Goal: Information Seeking & Learning: Learn about a topic

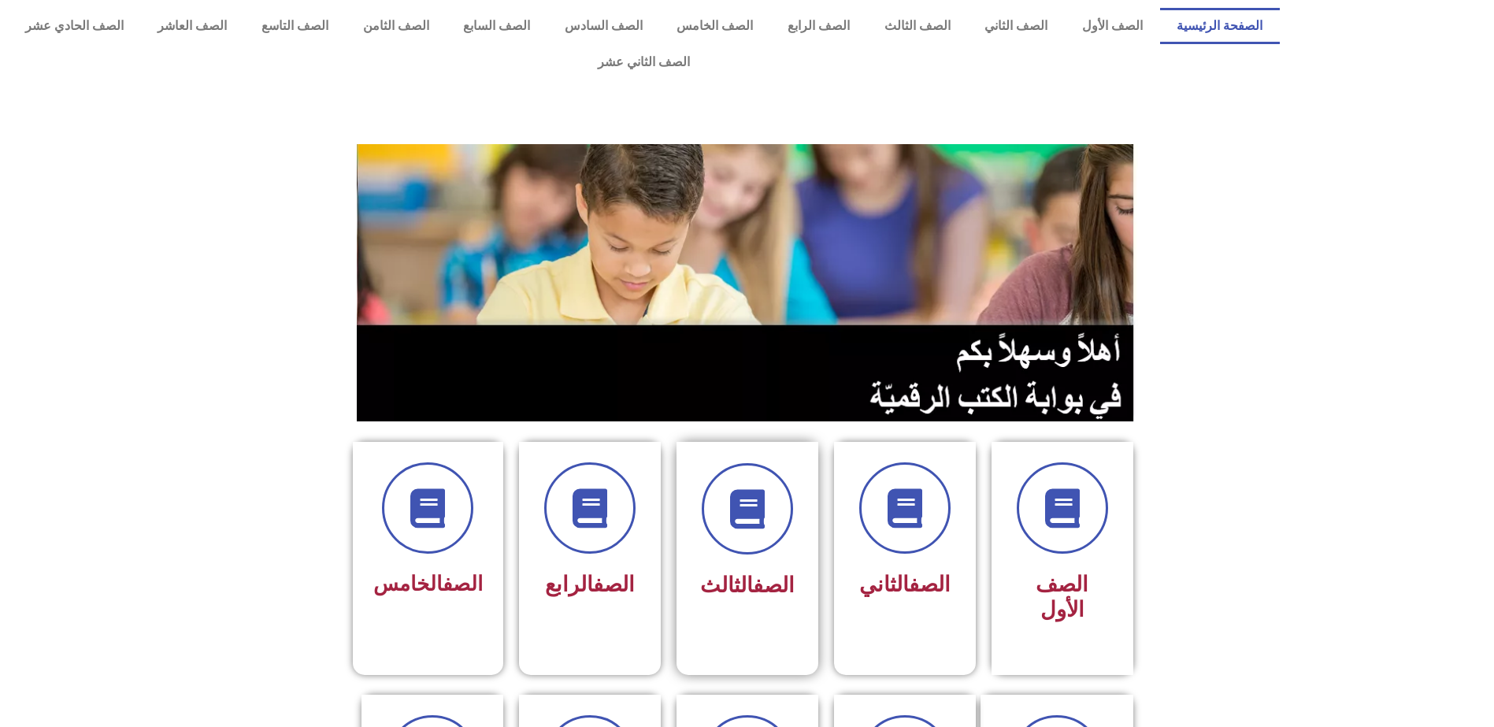
click at [769, 566] on div "الصف الثالث" at bounding box center [747, 585] width 99 height 39
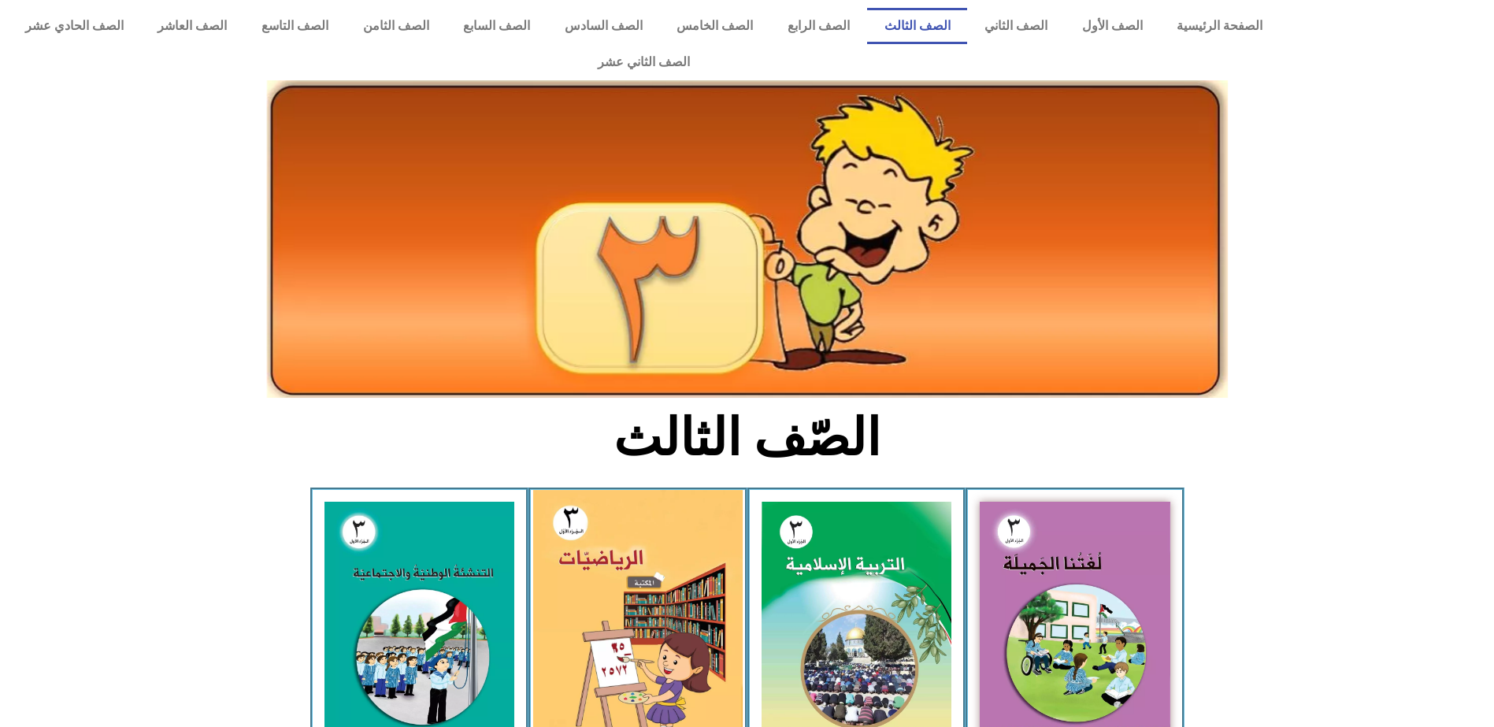
click at [615, 563] on img at bounding box center [638, 619] width 210 height 258
click at [655, 581] on img at bounding box center [638, 619] width 210 height 258
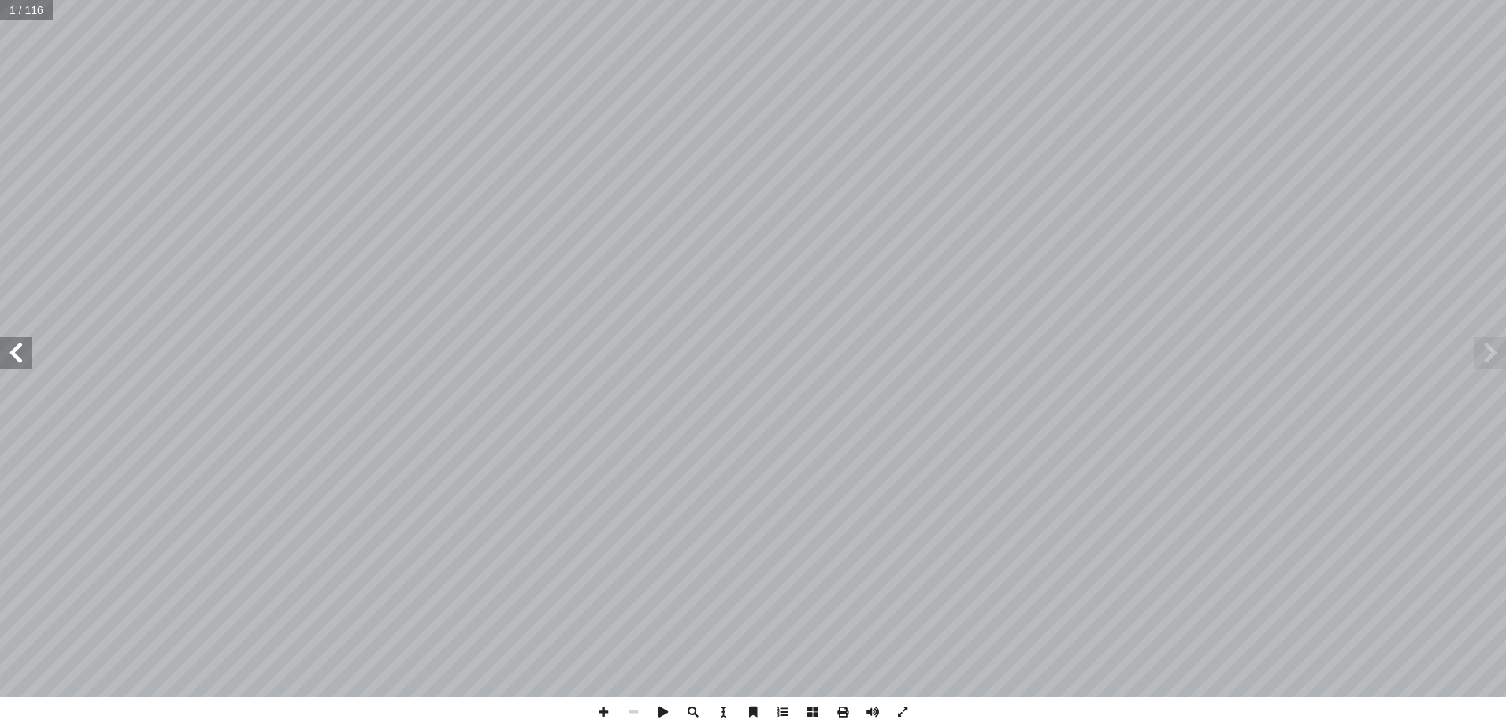
click at [29, 363] on span at bounding box center [16, 353] width 32 height 32
click at [11, 356] on span at bounding box center [16, 353] width 32 height 32
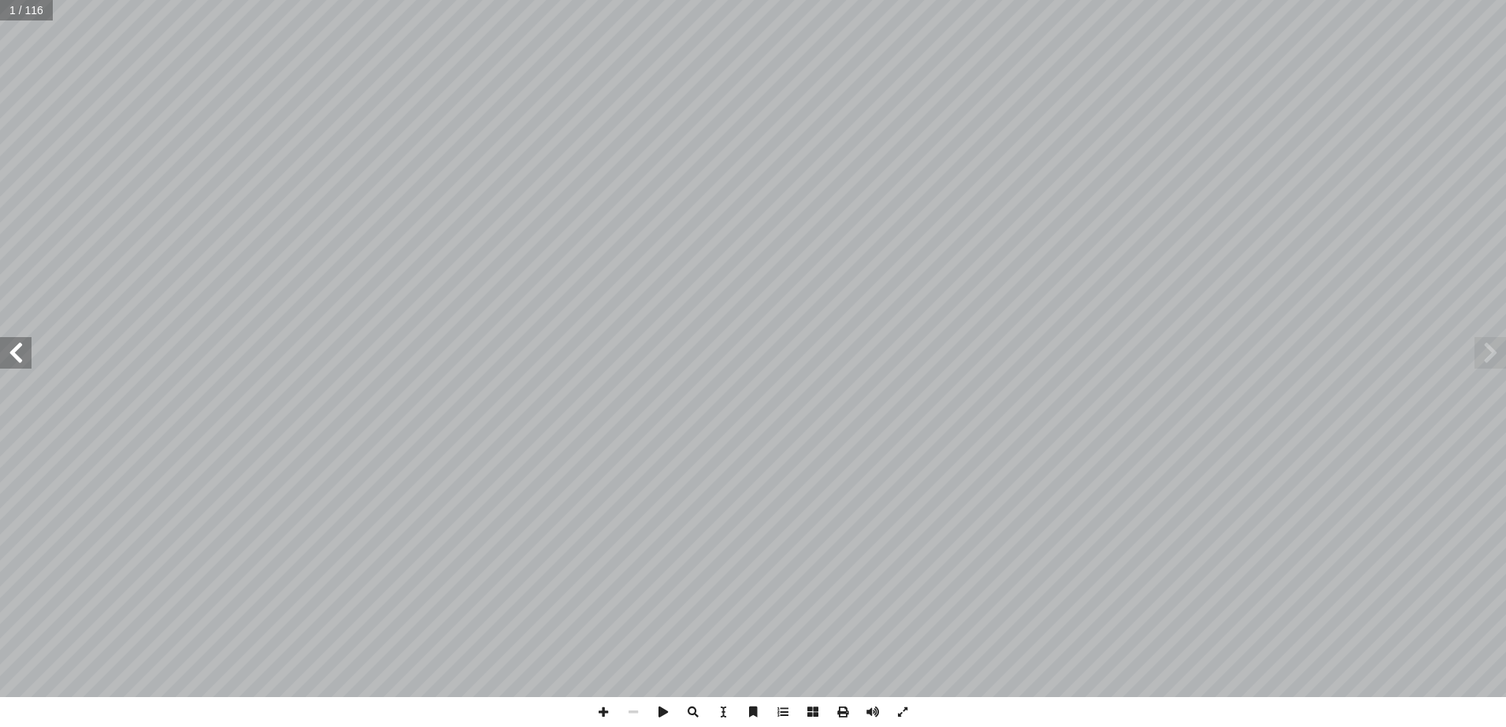
click at [11, 356] on span at bounding box center [16, 353] width 32 height 32
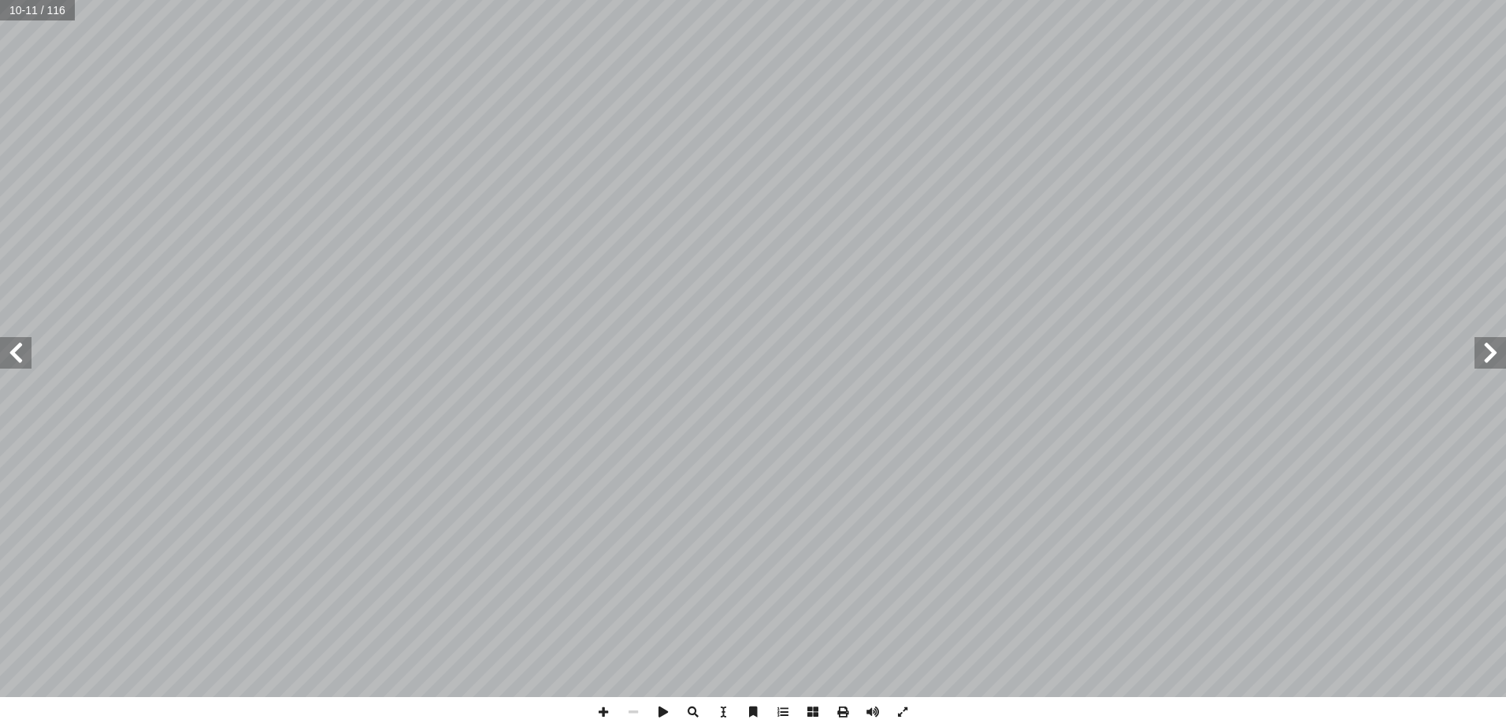
click at [11, 356] on span at bounding box center [16, 353] width 32 height 32
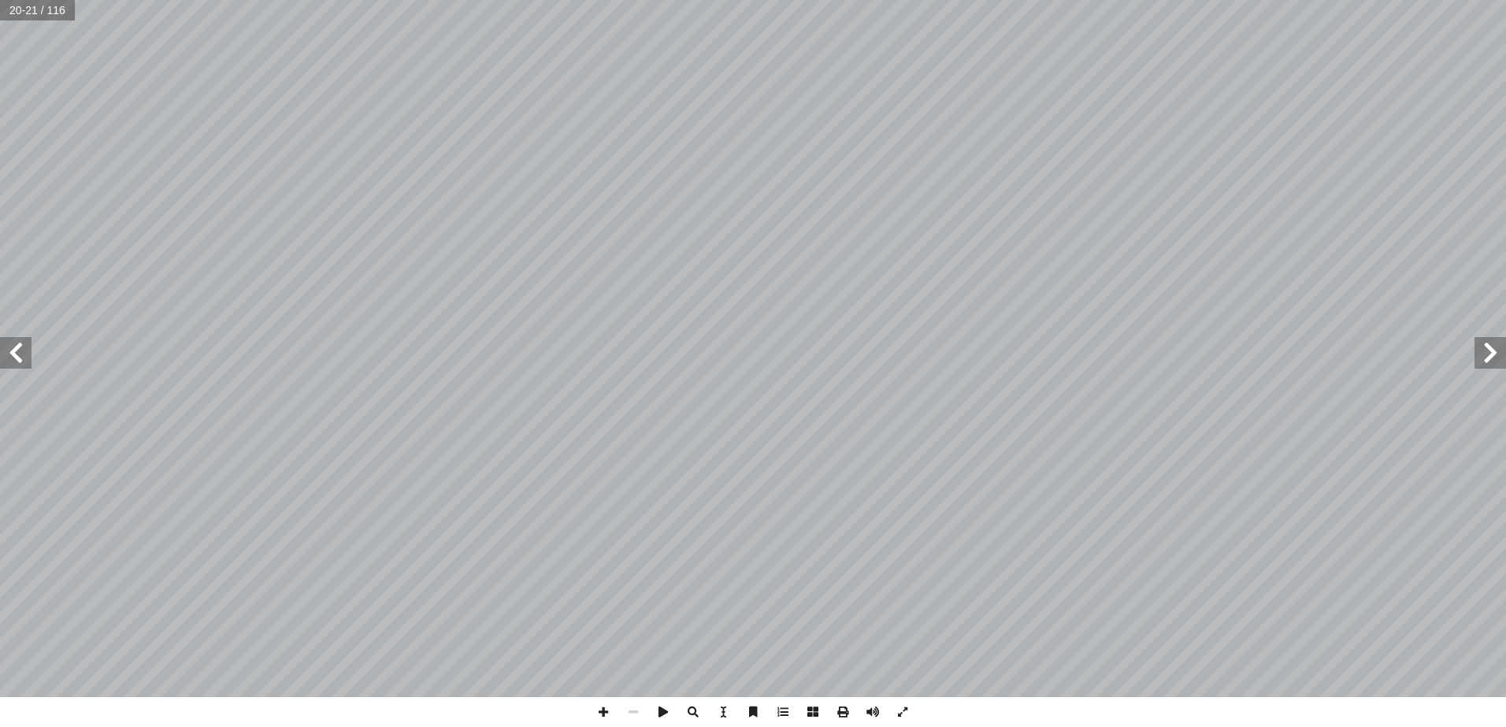
click at [11, 356] on span at bounding box center [16, 353] width 32 height 32
click at [15, 351] on span at bounding box center [16, 353] width 32 height 32
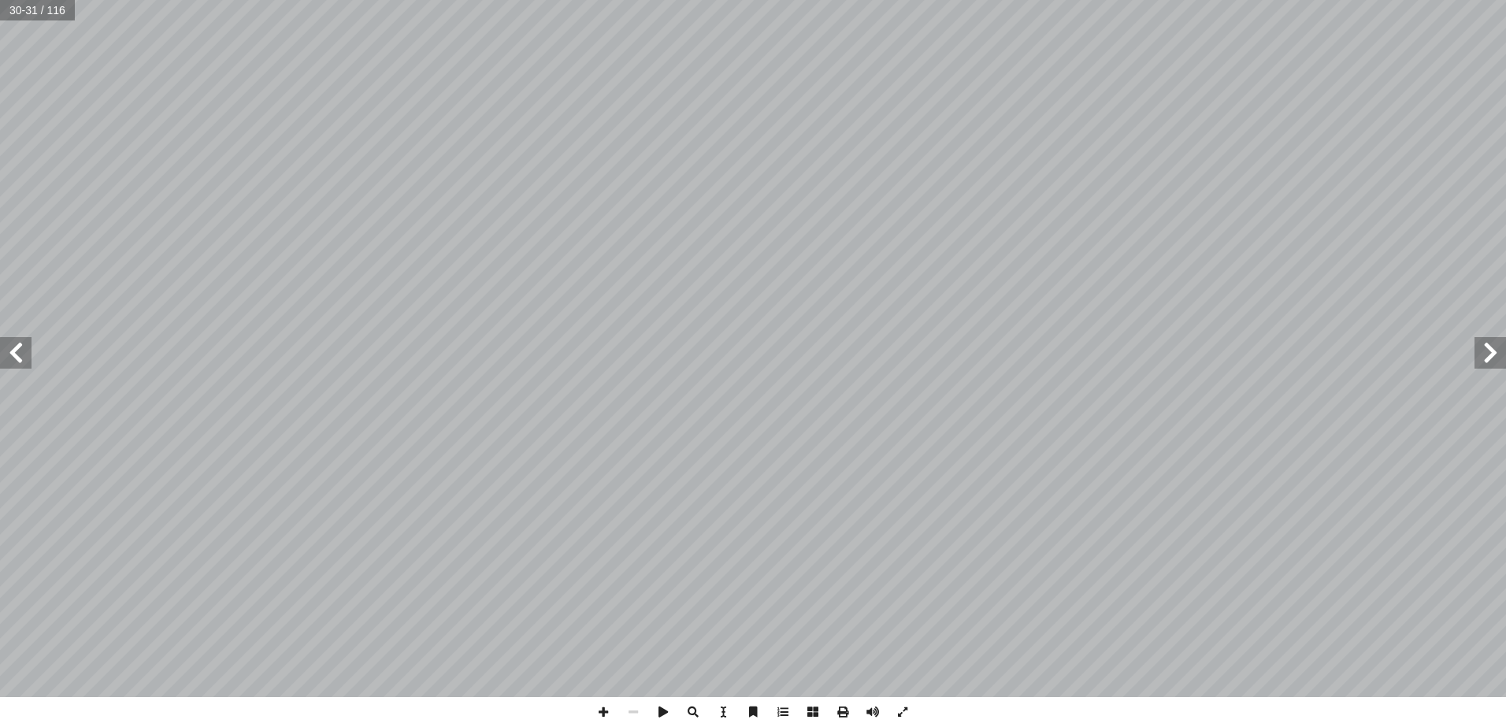
click at [15, 351] on span at bounding box center [16, 353] width 32 height 32
click at [603, 712] on span at bounding box center [603, 712] width 30 height 30
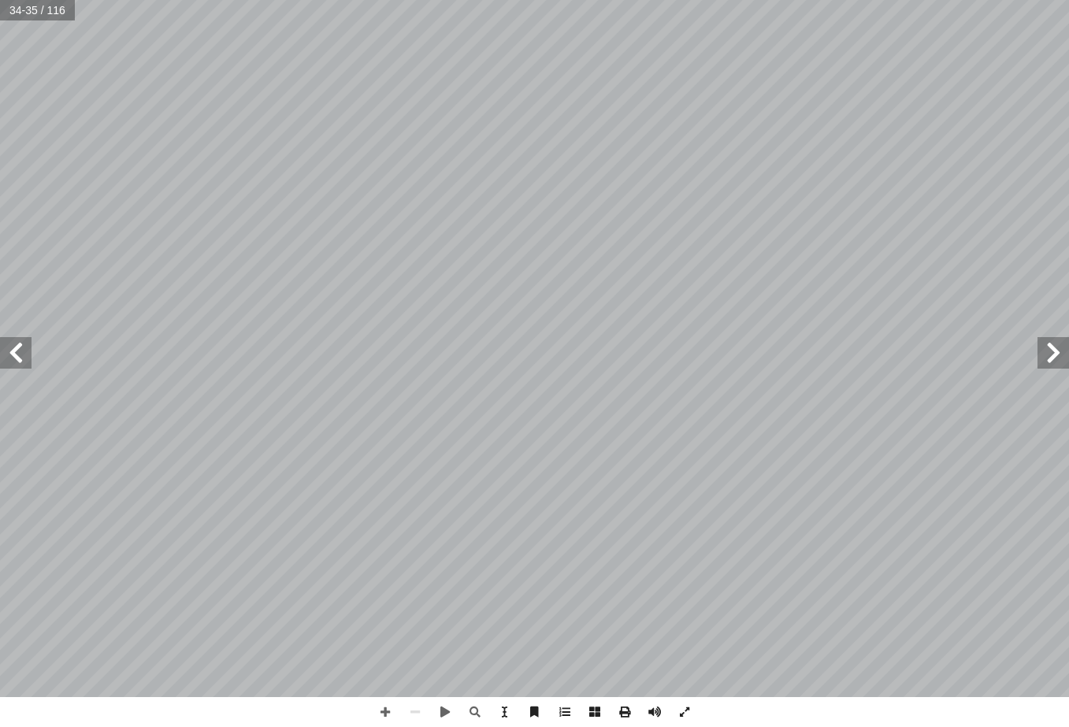
click at [1047, 358] on span at bounding box center [1053, 353] width 32 height 32
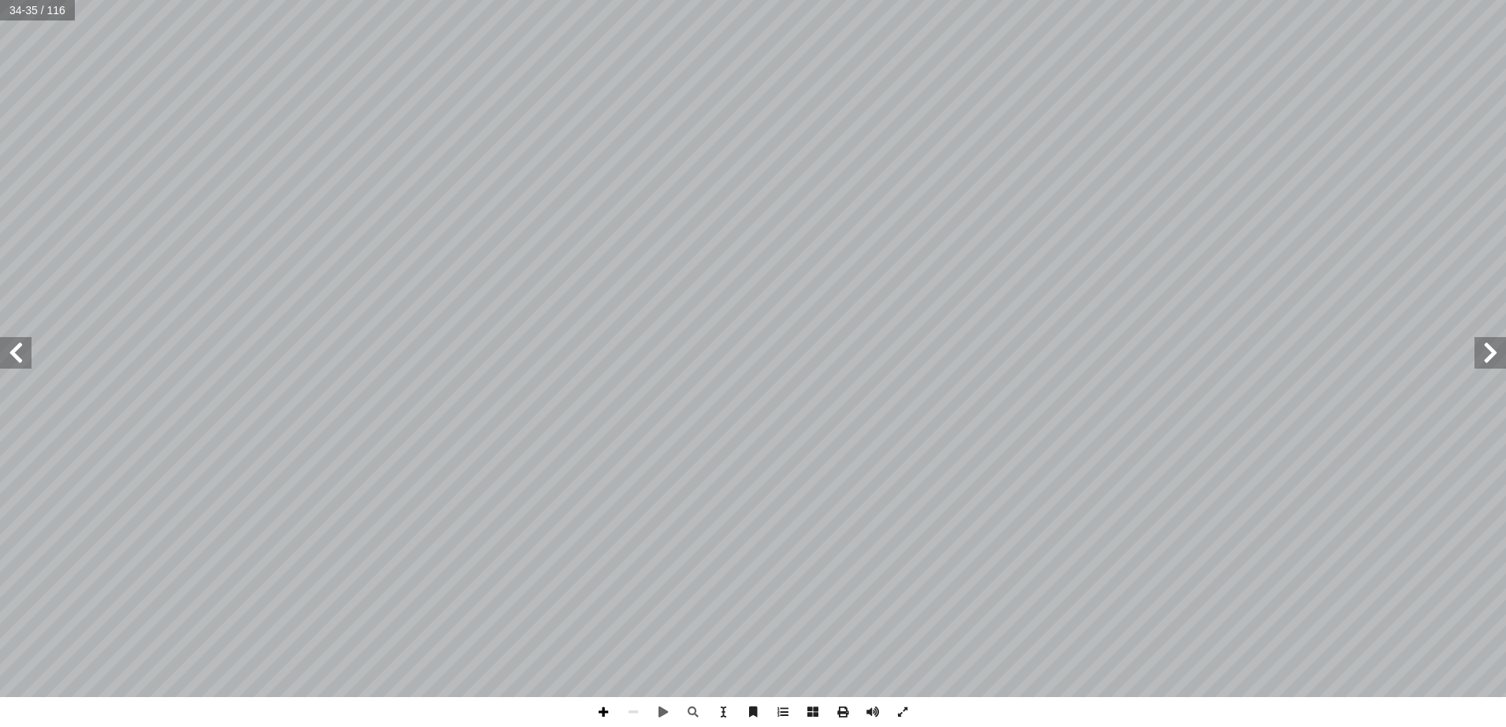
click at [608, 709] on span at bounding box center [603, 712] width 30 height 30
drag, startPoint x: 607, startPoint y: 700, endPoint x: 19, endPoint y: 346, distance: 687.0
click at [19, 346] on span at bounding box center [16, 353] width 32 height 32
click at [1484, 350] on span at bounding box center [1491, 353] width 32 height 32
click at [12, 368] on span at bounding box center [16, 353] width 32 height 32
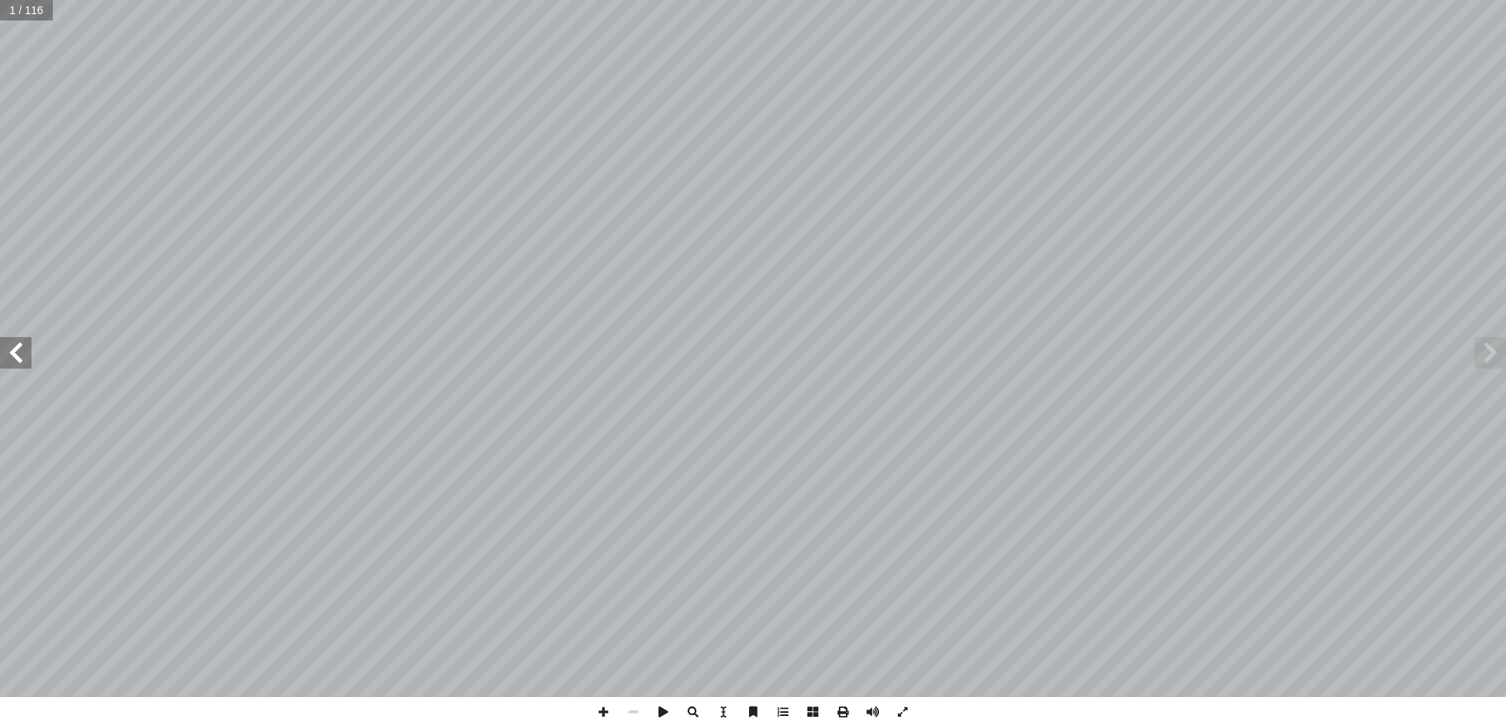
click at [9, 351] on span at bounding box center [16, 353] width 32 height 32
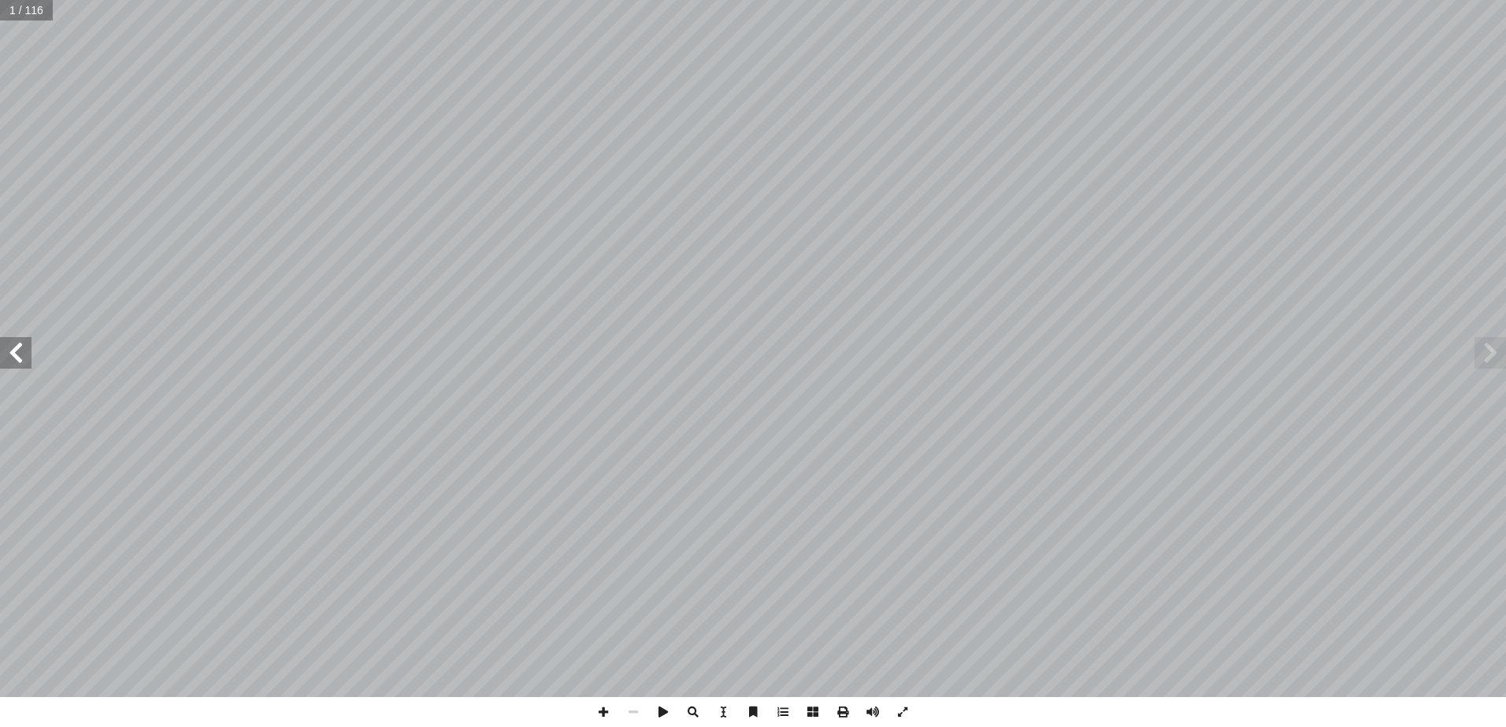
click at [9, 351] on span at bounding box center [16, 353] width 32 height 32
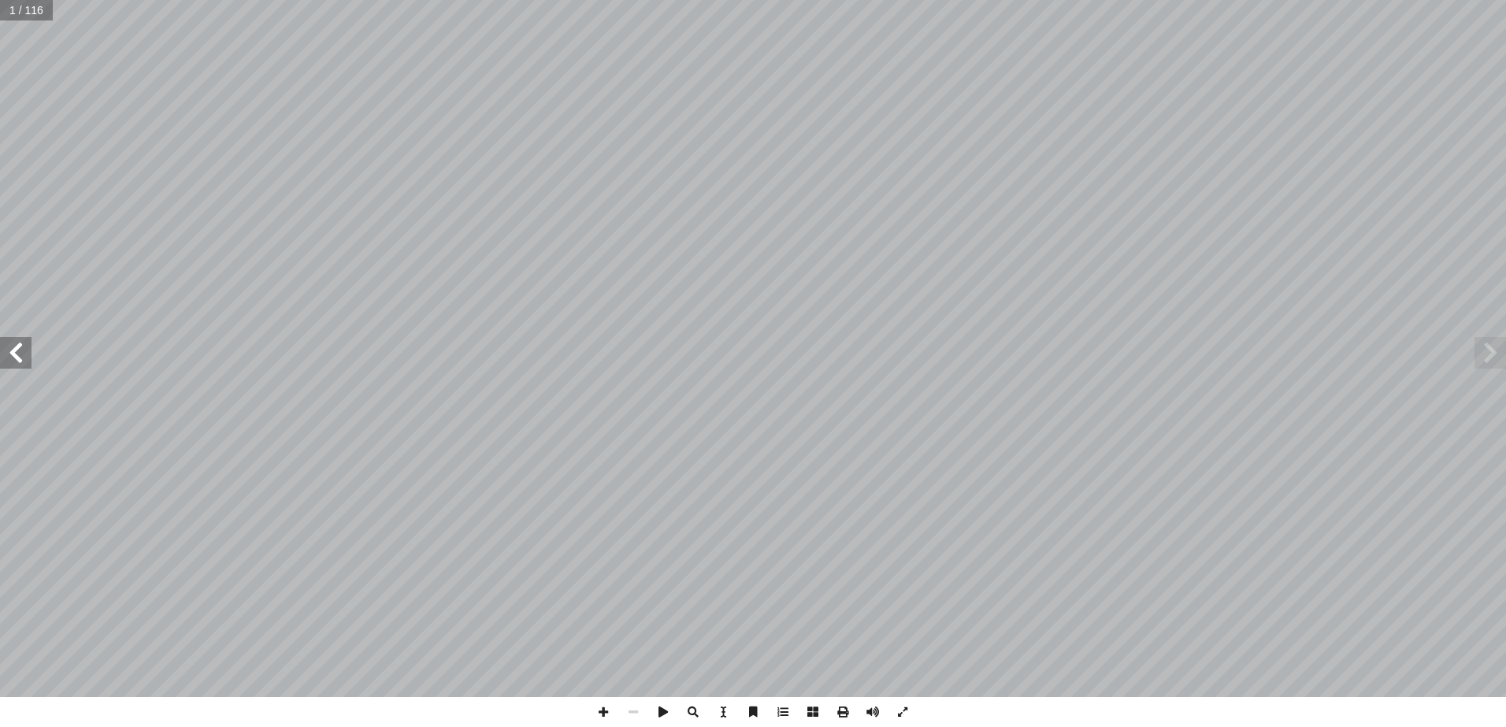
click at [9, 351] on span at bounding box center [16, 353] width 32 height 32
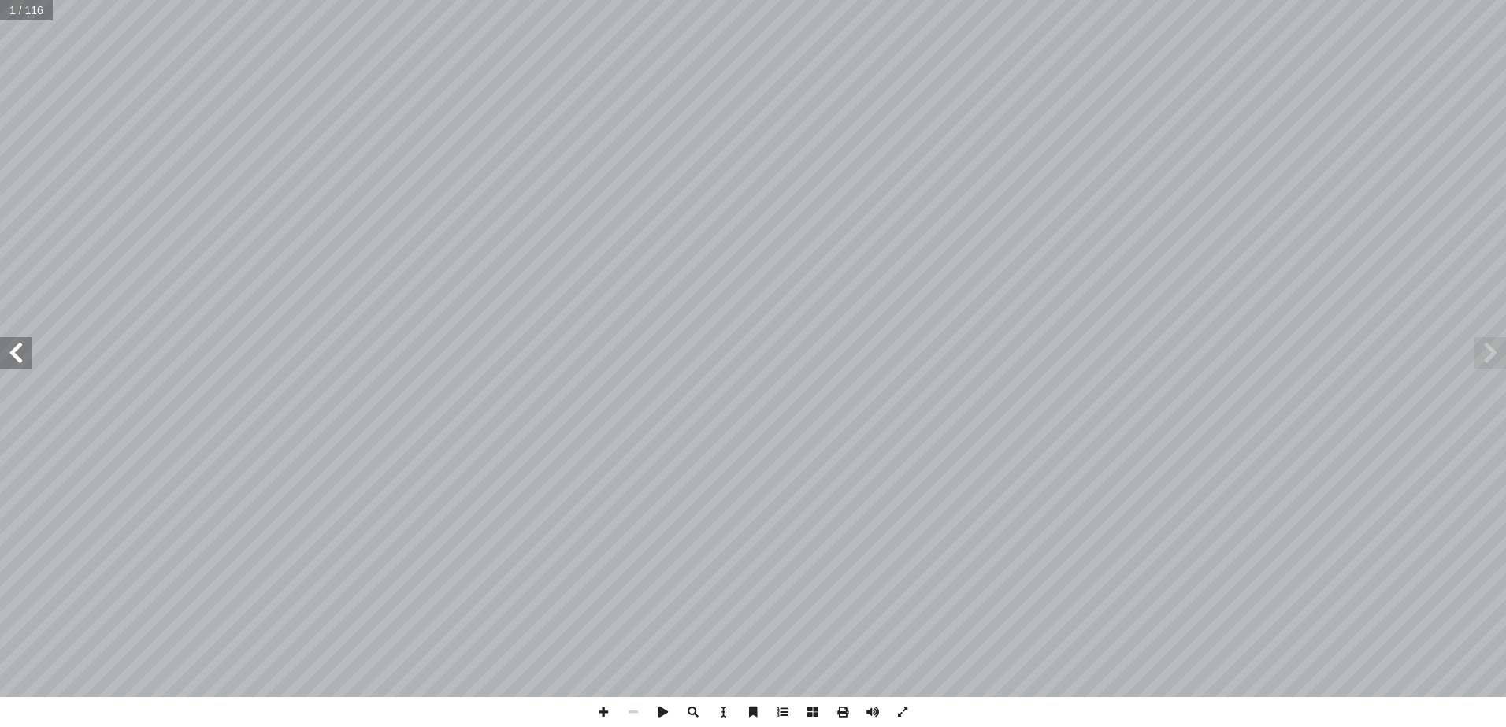
click at [9, 351] on span at bounding box center [16, 353] width 32 height 32
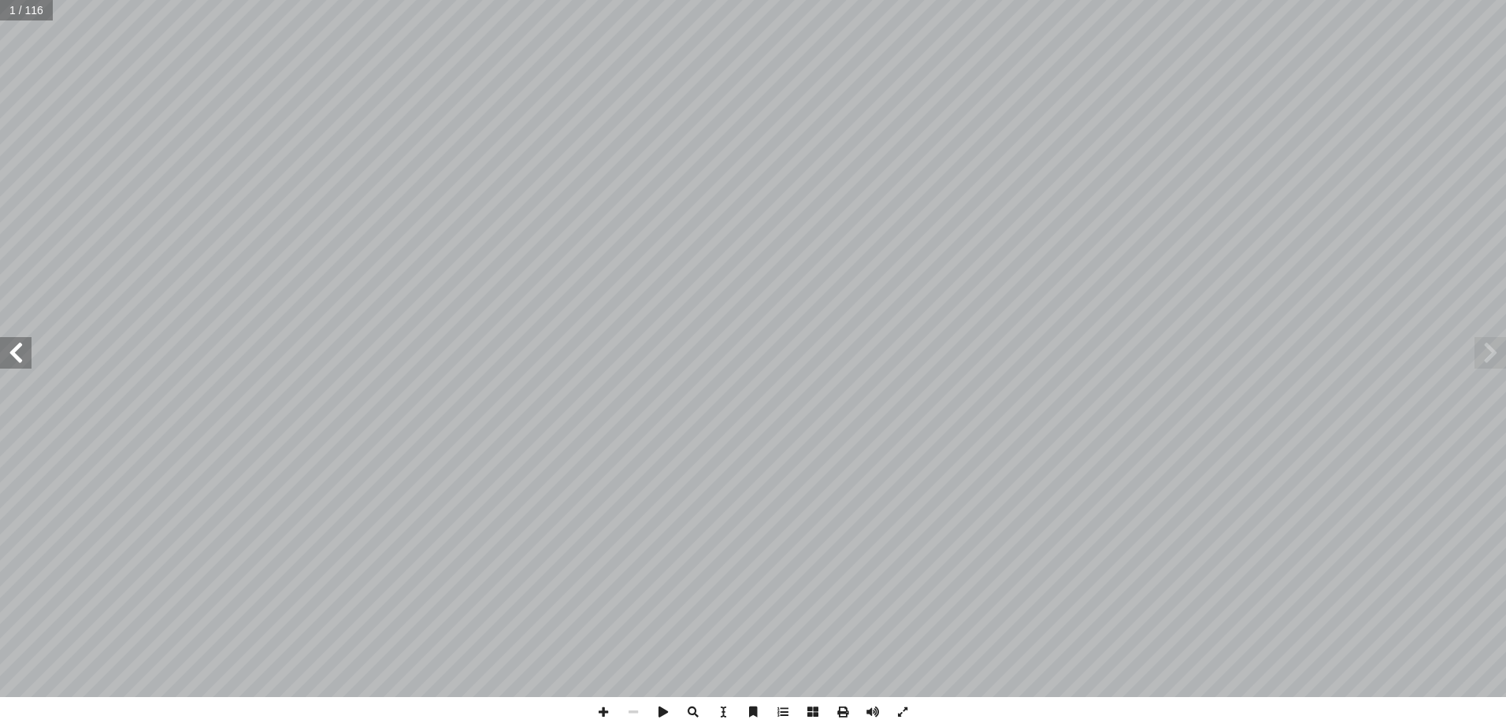
click at [9, 351] on span at bounding box center [16, 353] width 32 height 32
click at [9, 354] on span at bounding box center [16, 353] width 32 height 32
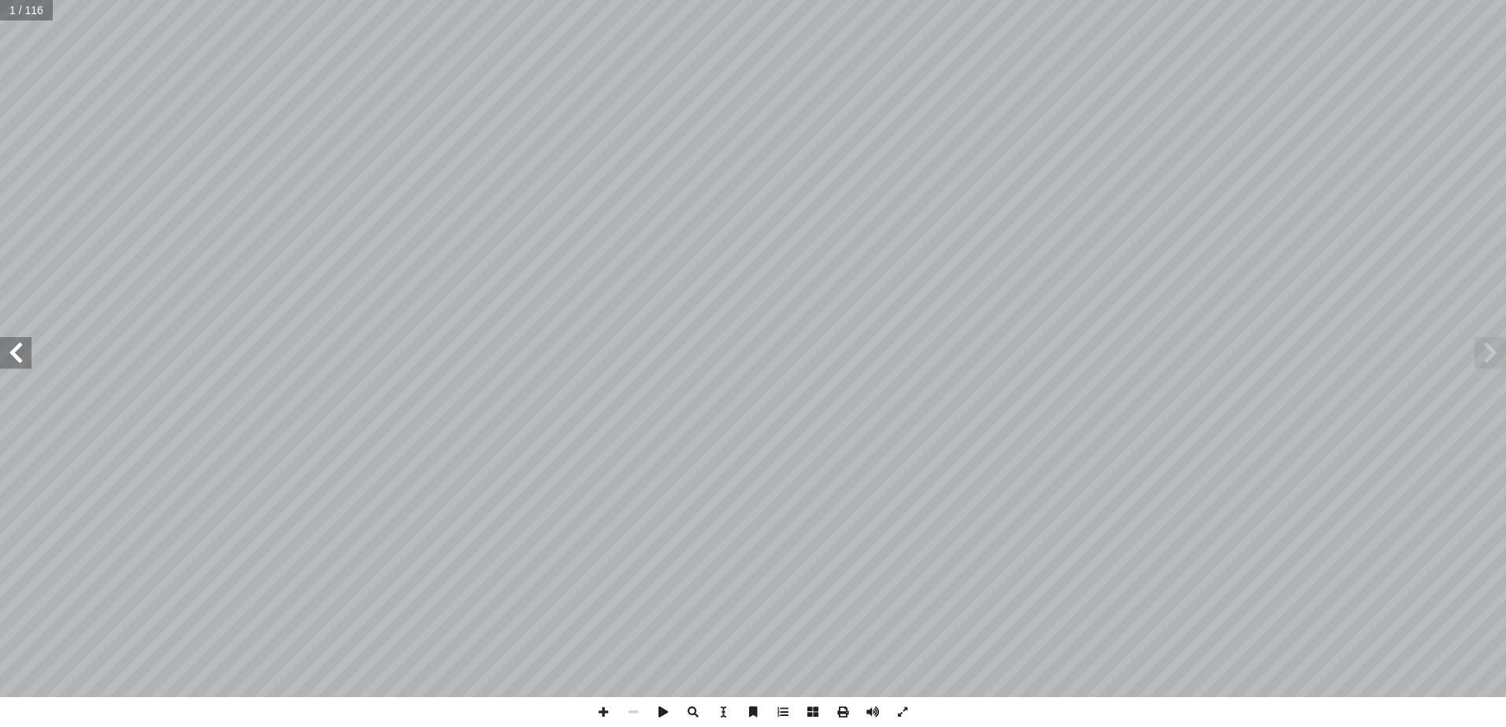
click at [9, 354] on span at bounding box center [16, 353] width 32 height 32
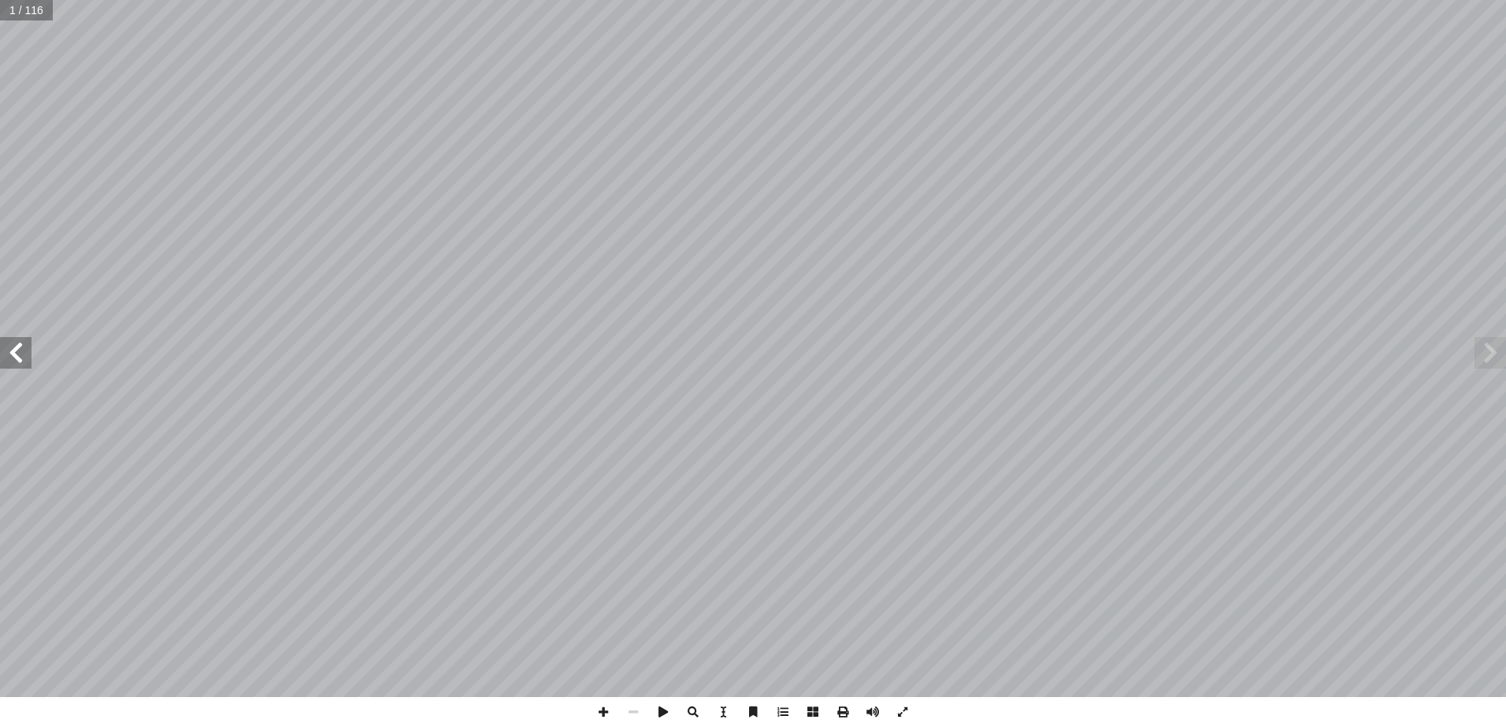
click at [9, 354] on span at bounding box center [16, 353] width 32 height 32
click at [599, 713] on span at bounding box center [603, 712] width 30 height 30
click at [17, 357] on span at bounding box center [16, 353] width 32 height 32
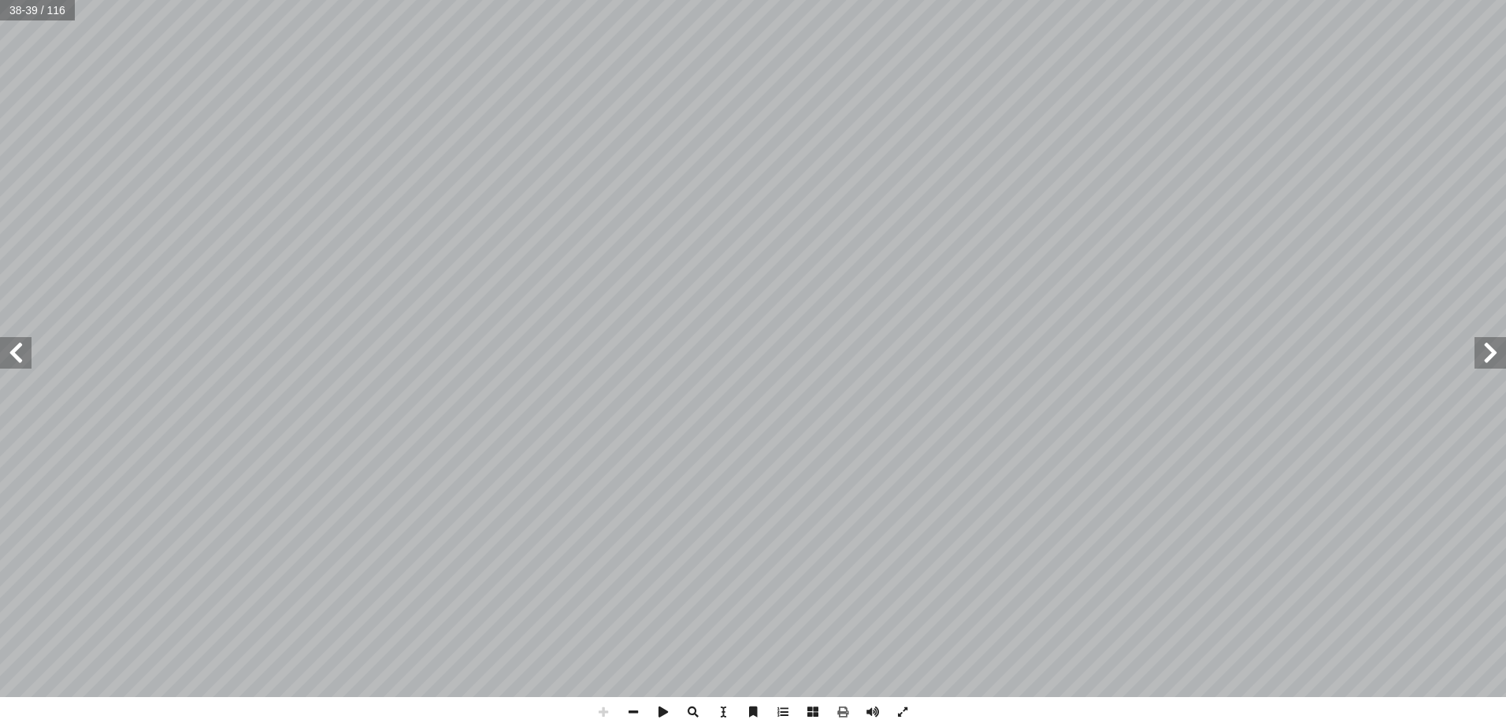
click at [1499, 359] on span at bounding box center [1491, 353] width 32 height 32
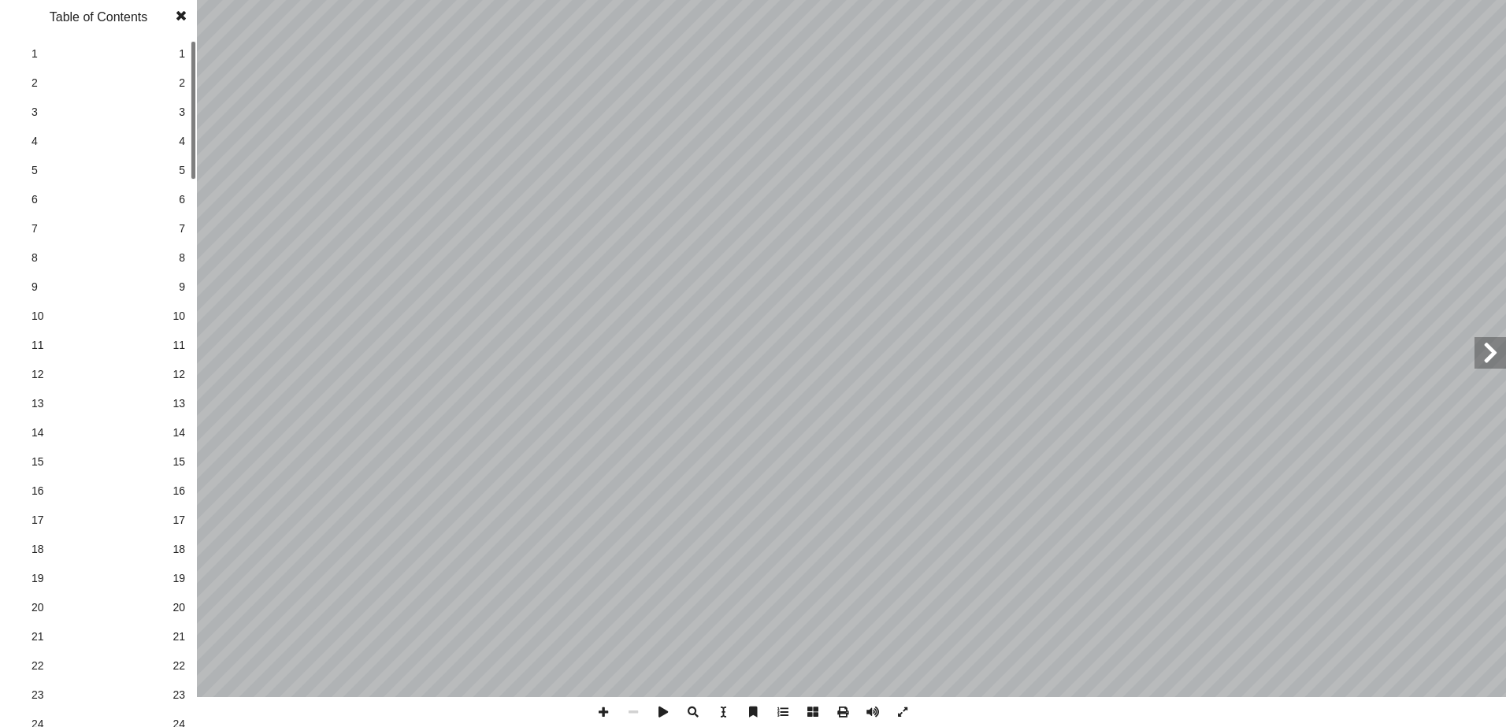
click at [183, 388] on link "12 12" at bounding box center [96, 374] width 177 height 29
click at [176, 13] on span at bounding box center [181, 16] width 28 height 32
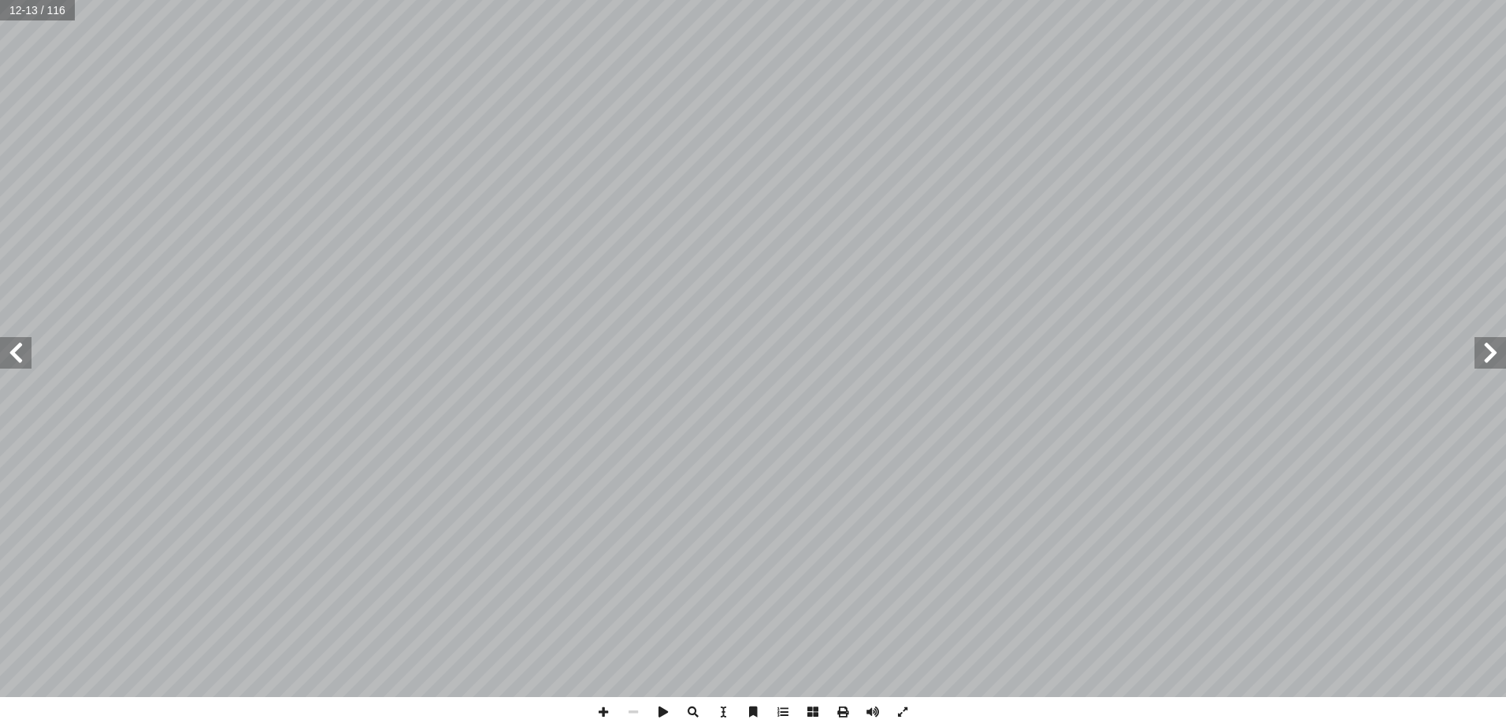
click at [1, 362] on span at bounding box center [16, 353] width 32 height 32
click at [9, 355] on span at bounding box center [16, 353] width 32 height 32
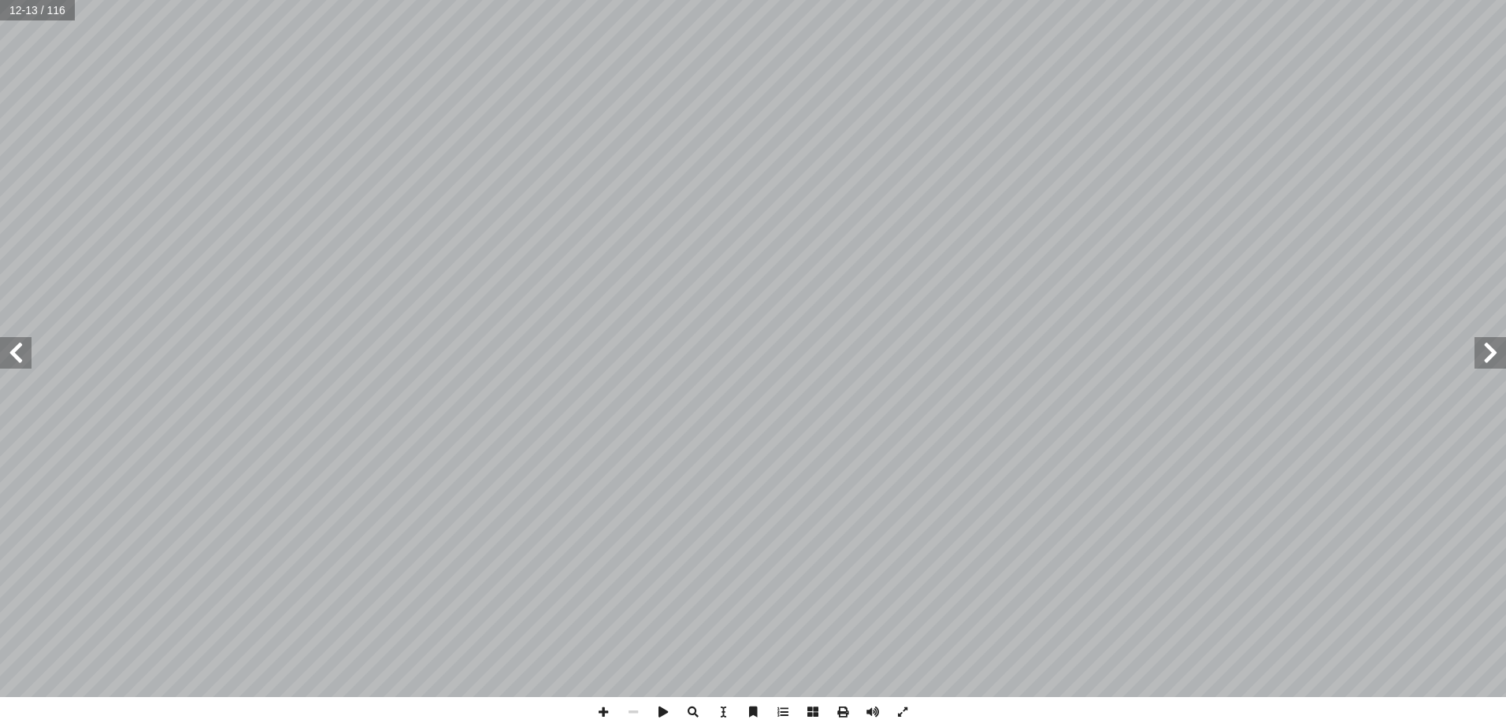
click at [9, 355] on span at bounding box center [16, 353] width 32 height 32
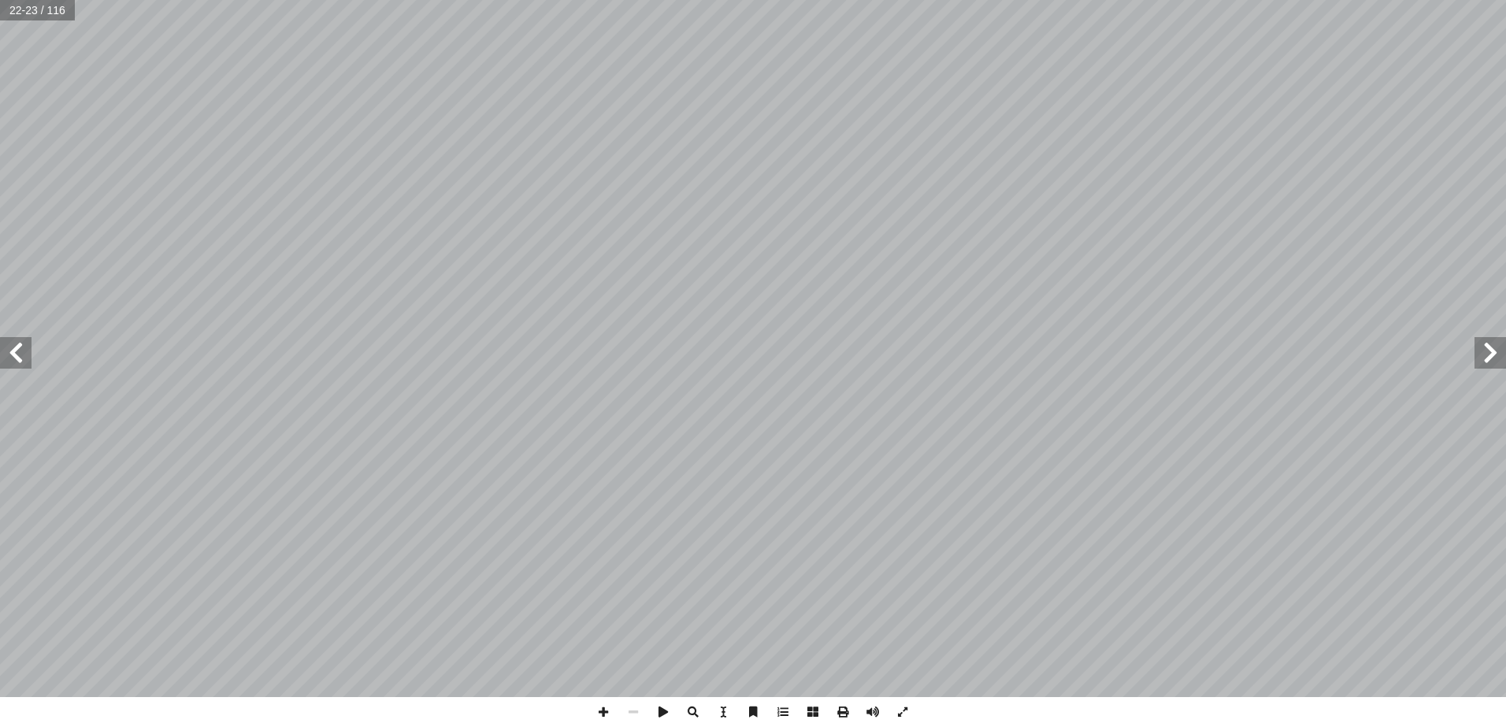
click at [9, 355] on span at bounding box center [16, 353] width 32 height 32
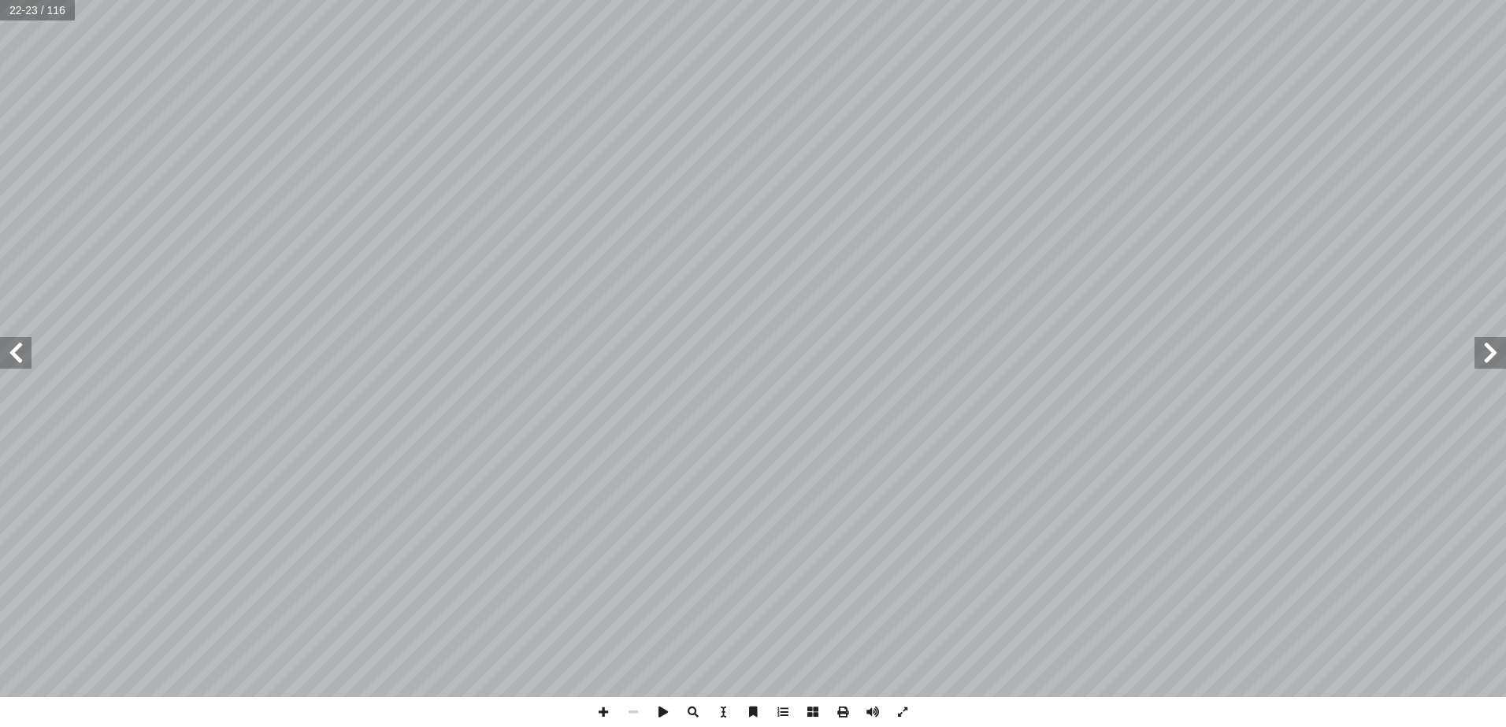
click at [9, 355] on span at bounding box center [16, 353] width 32 height 32
click at [603, 711] on span at bounding box center [603, 712] width 30 height 30
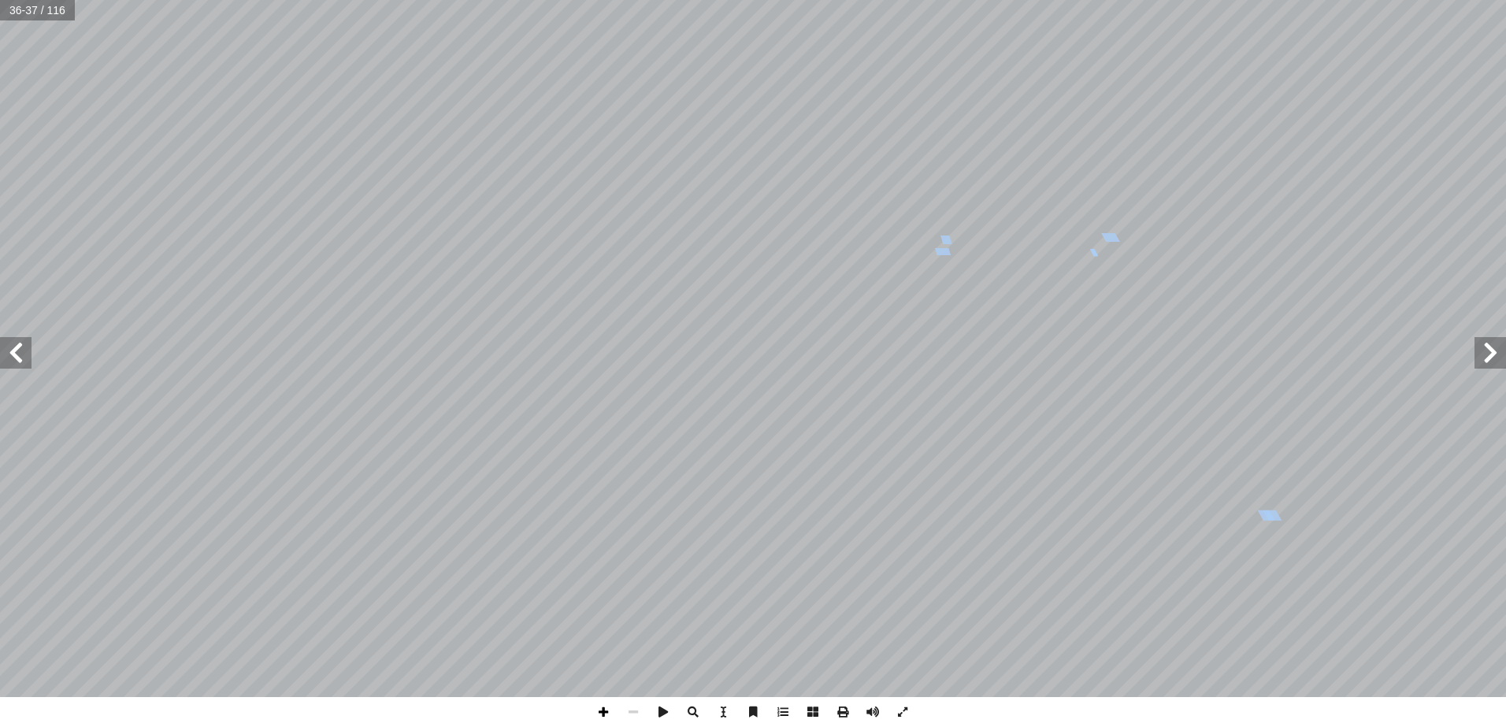
click at [599, 715] on span at bounding box center [603, 712] width 30 height 30
